Goal: Book appointment/travel/reservation

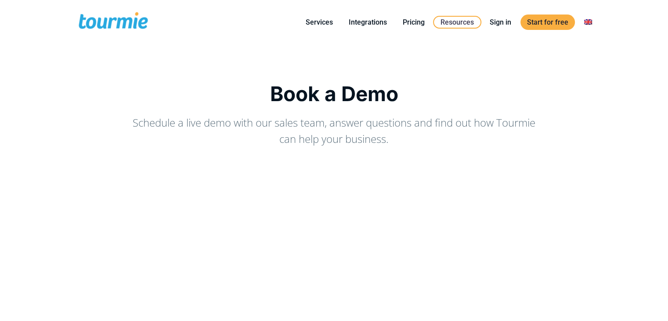
click at [116, 19] on span at bounding box center [113, 22] width 72 height 21
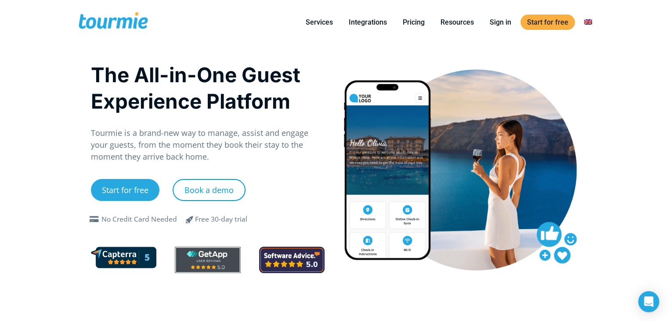
click at [192, 185] on link "Book a demo" at bounding box center [209, 190] width 73 height 22
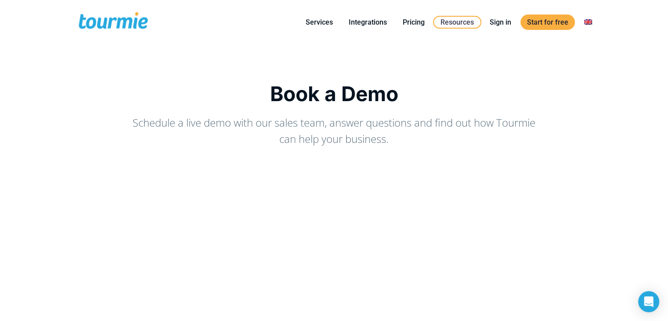
checkbox input "true"
